Goal: Find contact information: Find contact information

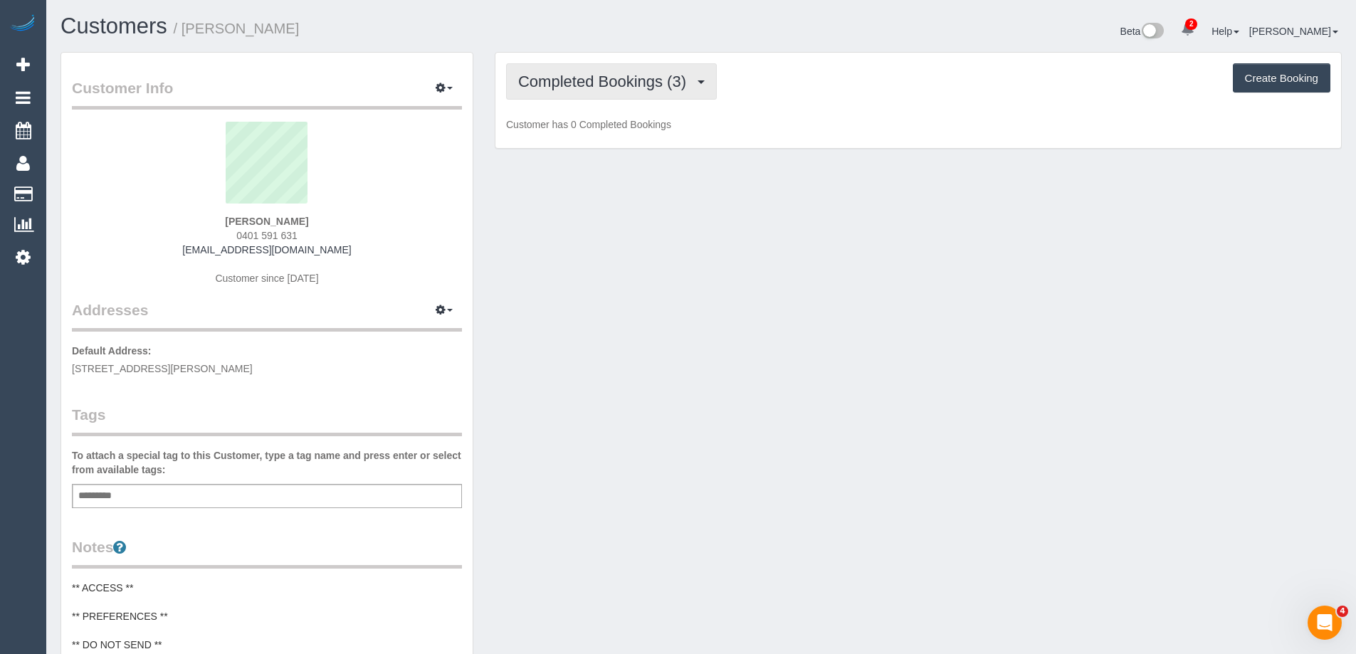
click at [552, 91] on button "Completed Bookings (3)" at bounding box center [611, 81] width 211 height 36
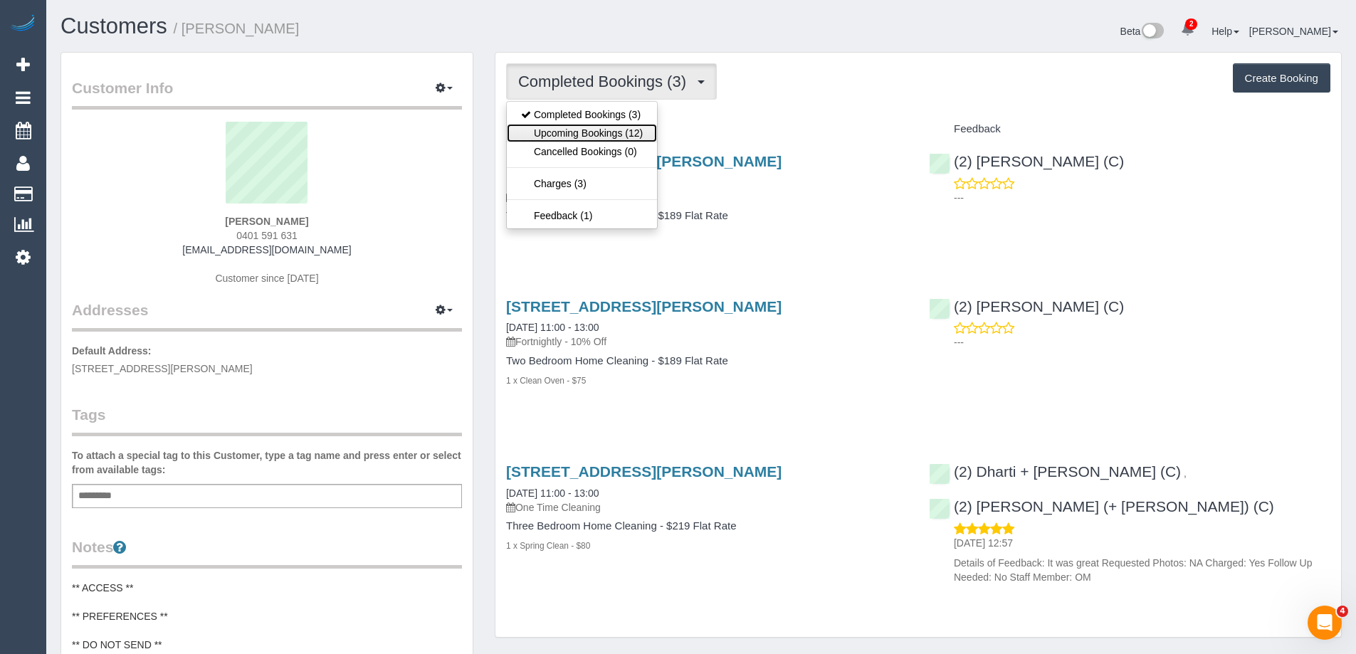
click at [604, 132] on link "Upcoming Bookings (12)" at bounding box center [582, 133] width 150 height 19
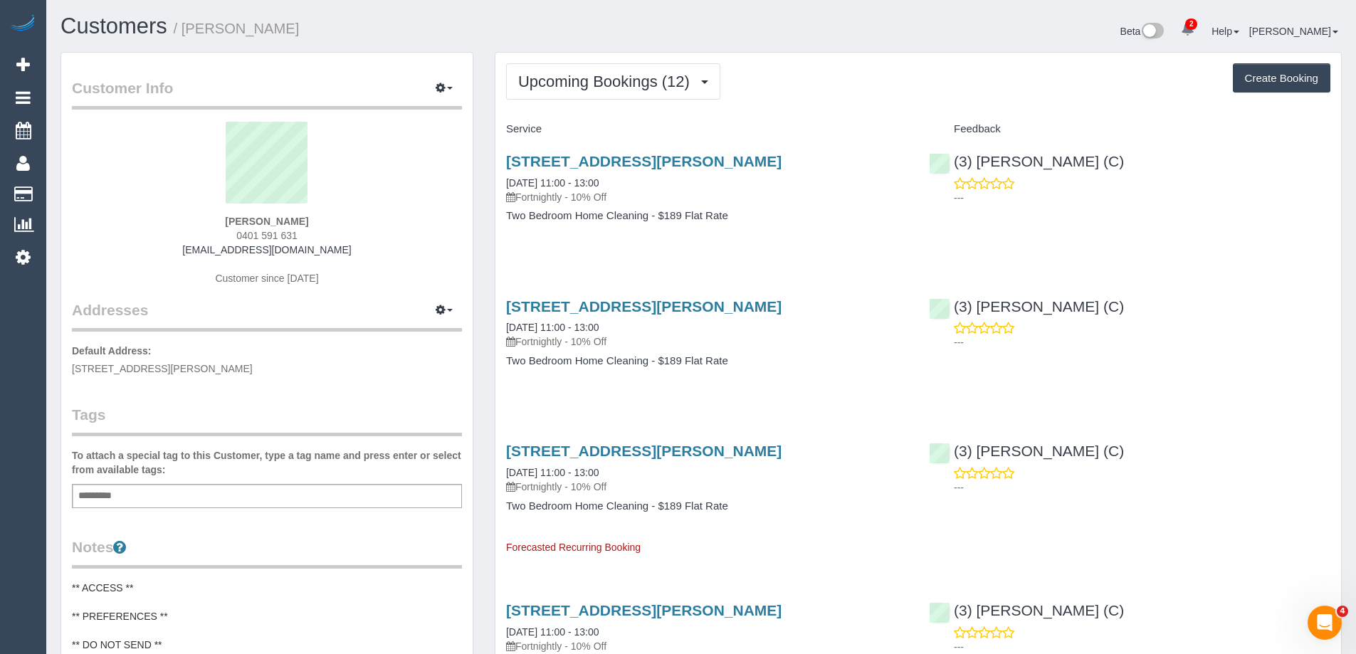
drag, startPoint x: 502, startPoint y: 159, endPoint x: 877, endPoint y: 157, distance: 374.5
click at [877, 157] on div "[STREET_ADDRESS][PERSON_NAME] [DATE] 11:00 - 13:00 Fortnightly - 10% Off Two Be…" at bounding box center [707, 196] width 423 height 110
copy link "[STREET_ADDRESS][PERSON_NAME]"
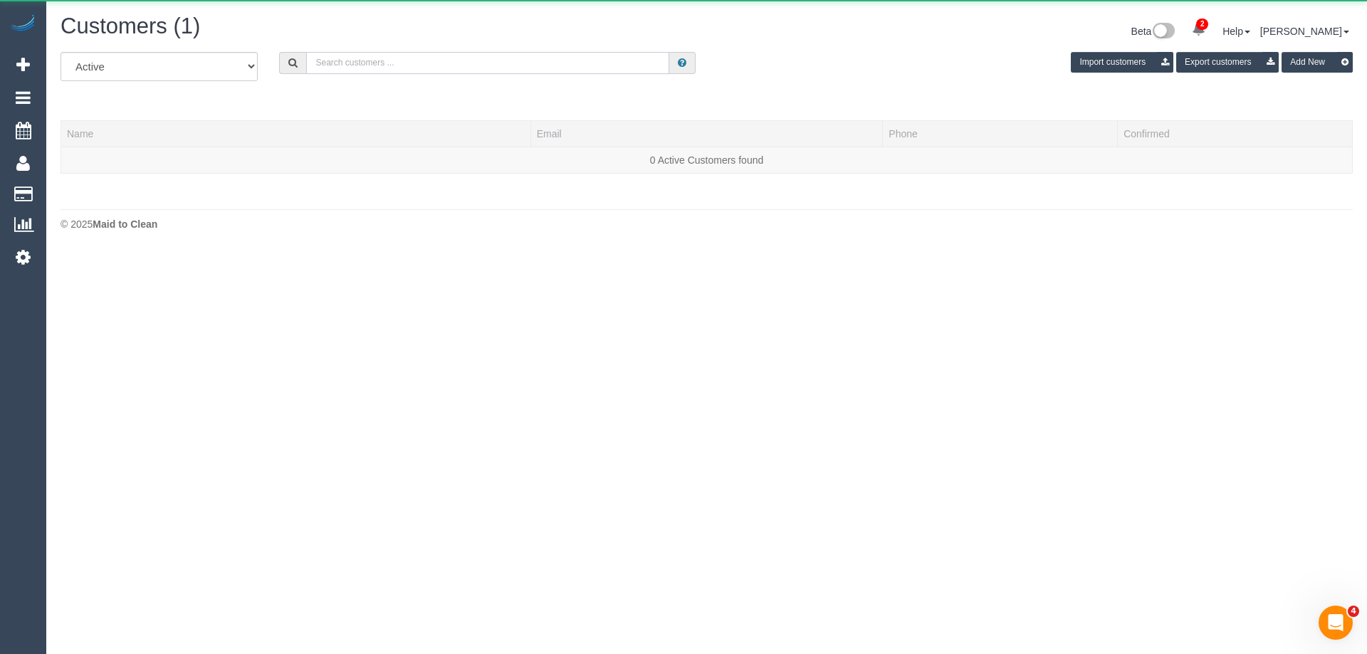
click at [460, 57] on input "text" at bounding box center [487, 63] width 363 height 22
paste input "[PERSON_NAME]"
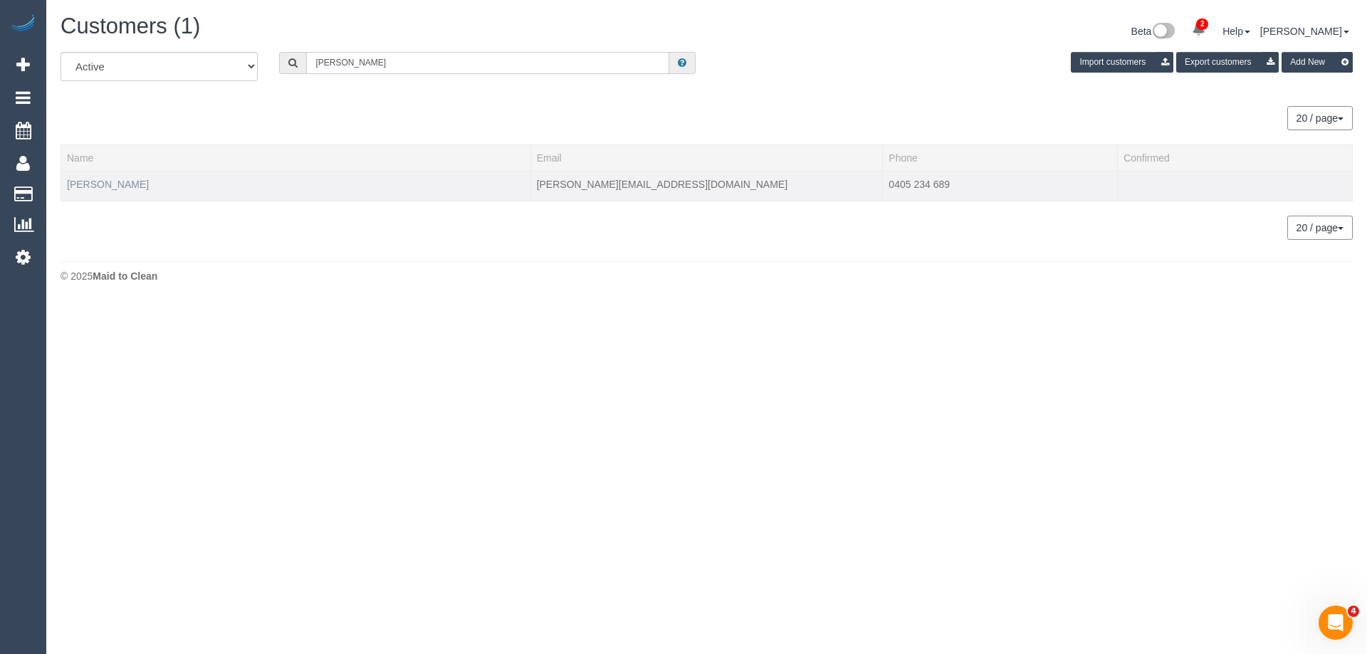
type input "[PERSON_NAME]"
click at [137, 179] on link "[PERSON_NAME]" at bounding box center [108, 184] width 82 height 11
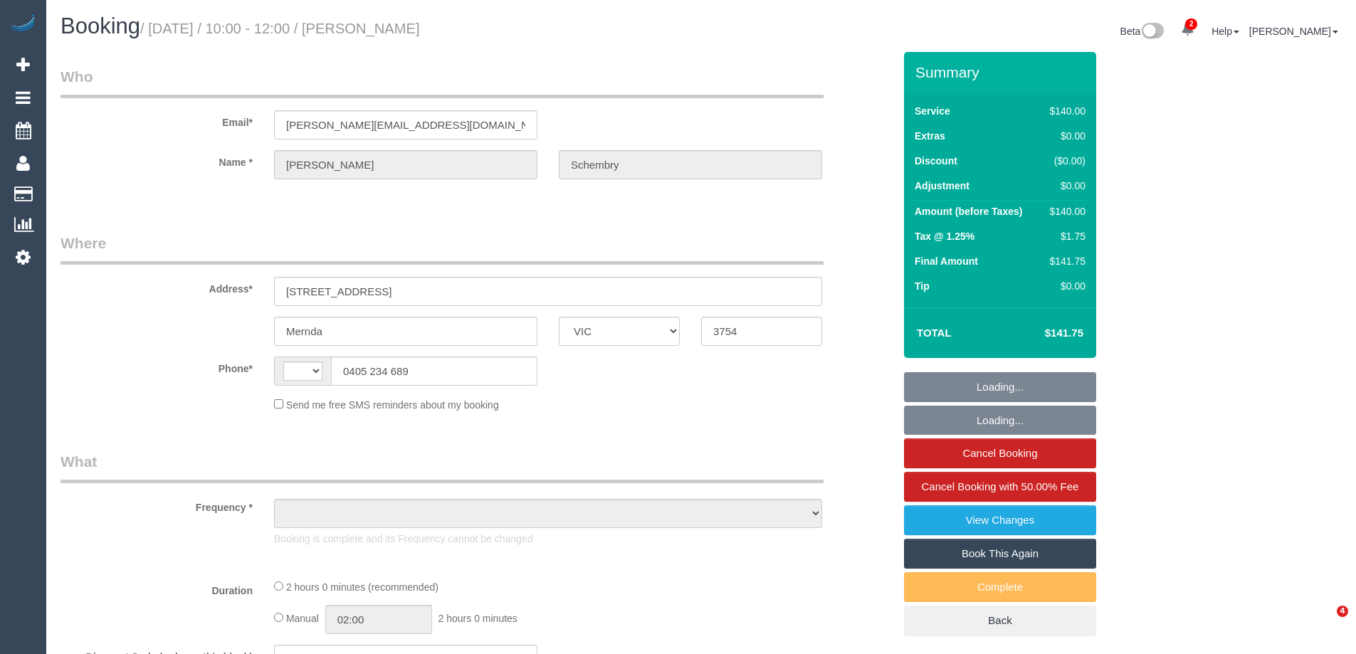
select select "VIC"
select select "object:308"
select select "string:stripe-pm_1QPvra2GScqysDRVBGtyM6Bs"
select select "string:AU"
select select "number:28"
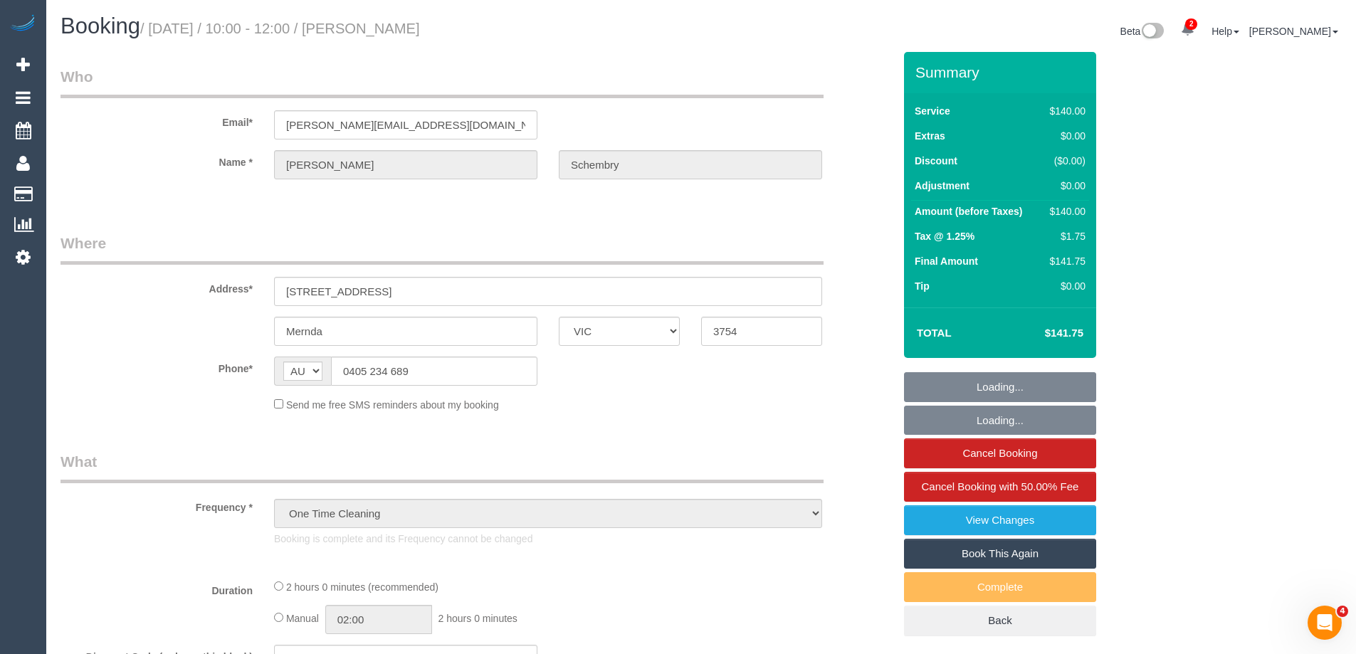
select select "number:14"
select select "number:18"
select select "number:25"
select select "spot1"
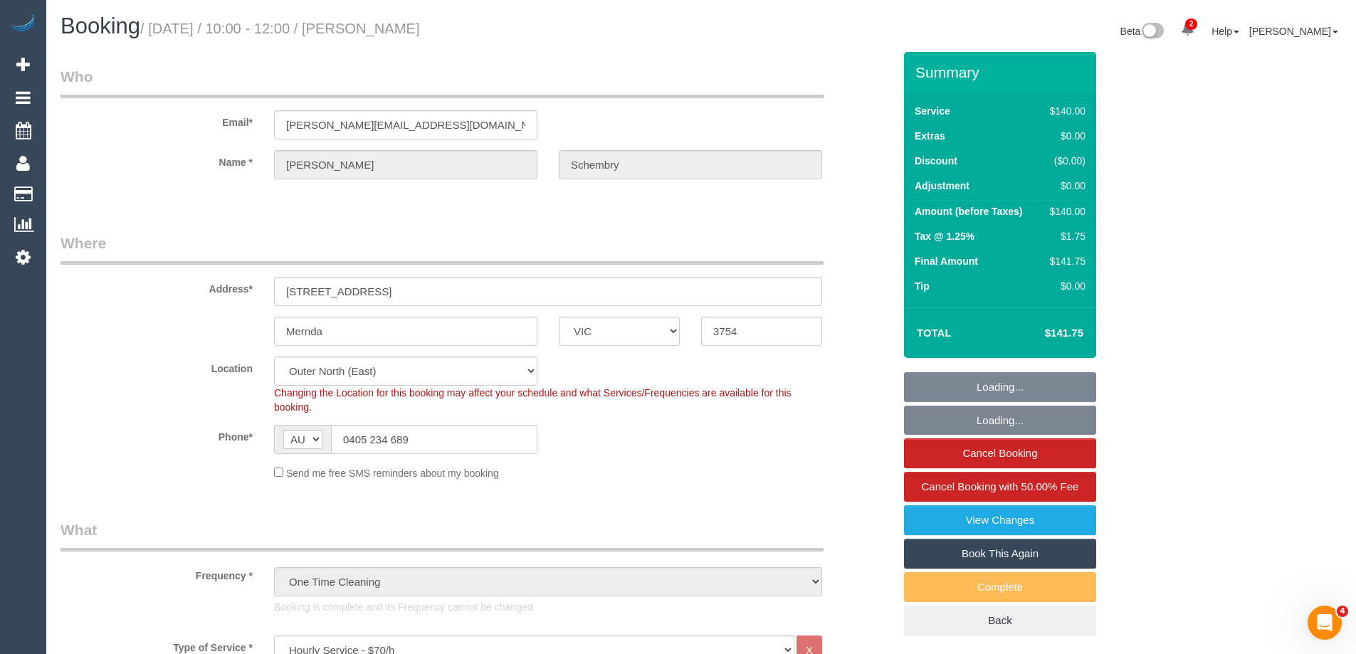
select select "object:1324"
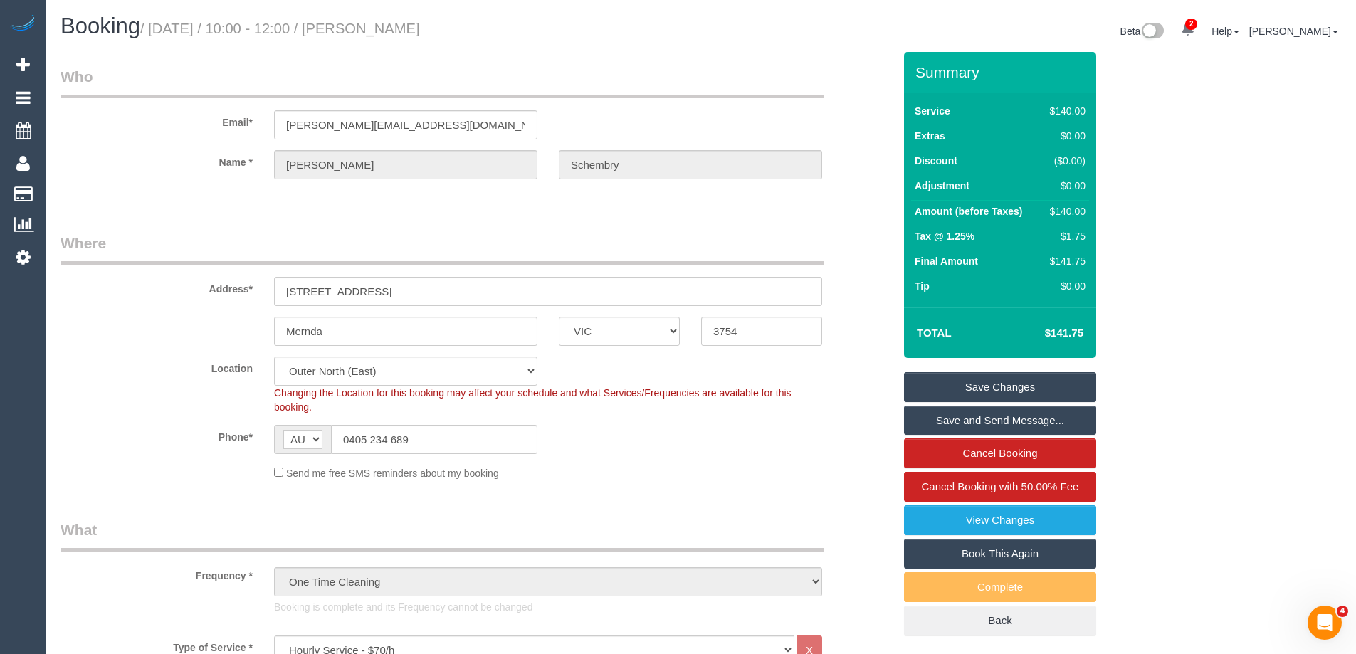
drag, startPoint x: 530, startPoint y: 33, endPoint x: 392, endPoint y: 38, distance: 138.2
click at [392, 38] on h1 "Booking / November 30, 2024 / 10:00 - 12:00 / Carmen Schembry" at bounding box center [376, 26] width 630 height 24
copy small "Carmen Schembry"
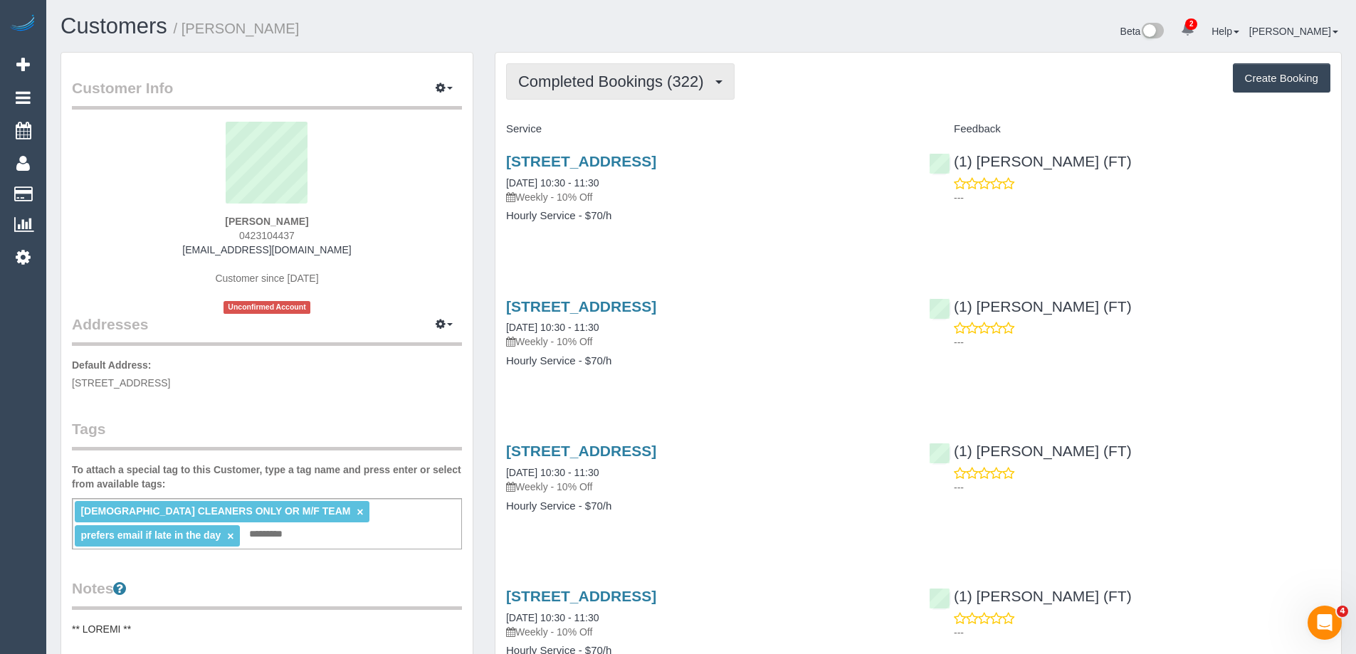
click at [581, 80] on span "Completed Bookings (322)" at bounding box center [614, 82] width 192 height 18
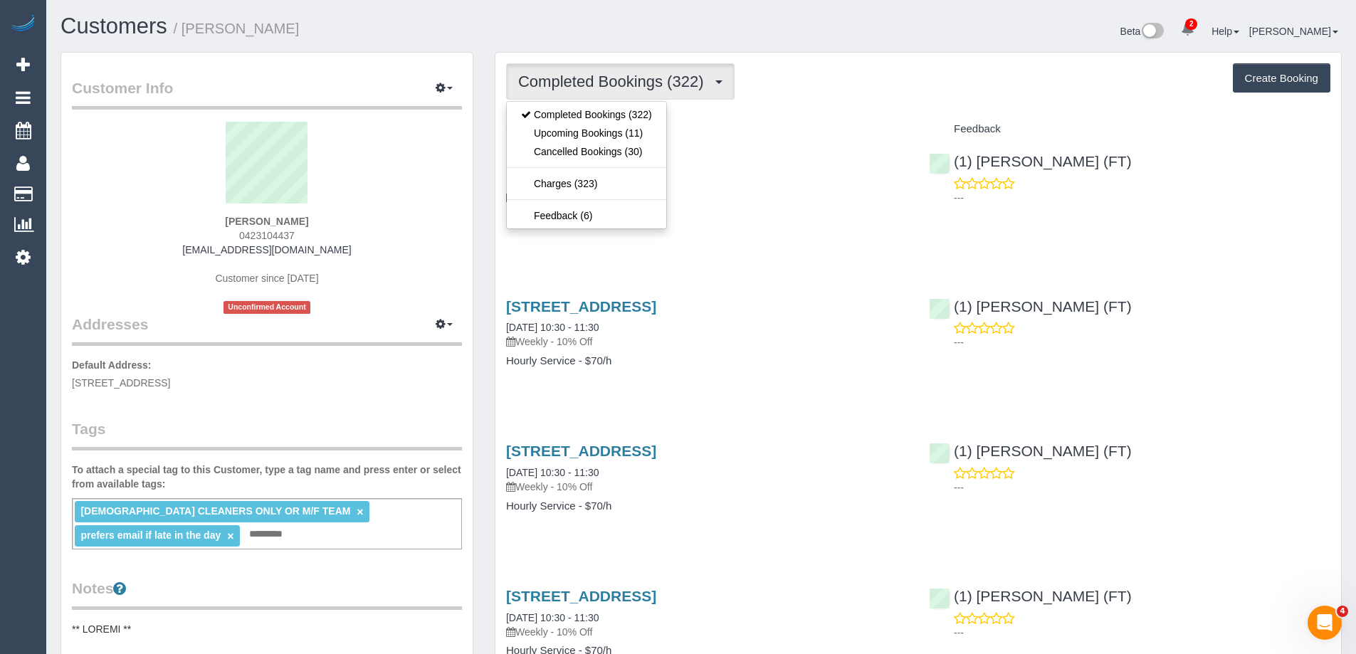
click at [568, 23] on h1 "Customers / [PERSON_NAME]" at bounding box center [376, 26] width 630 height 24
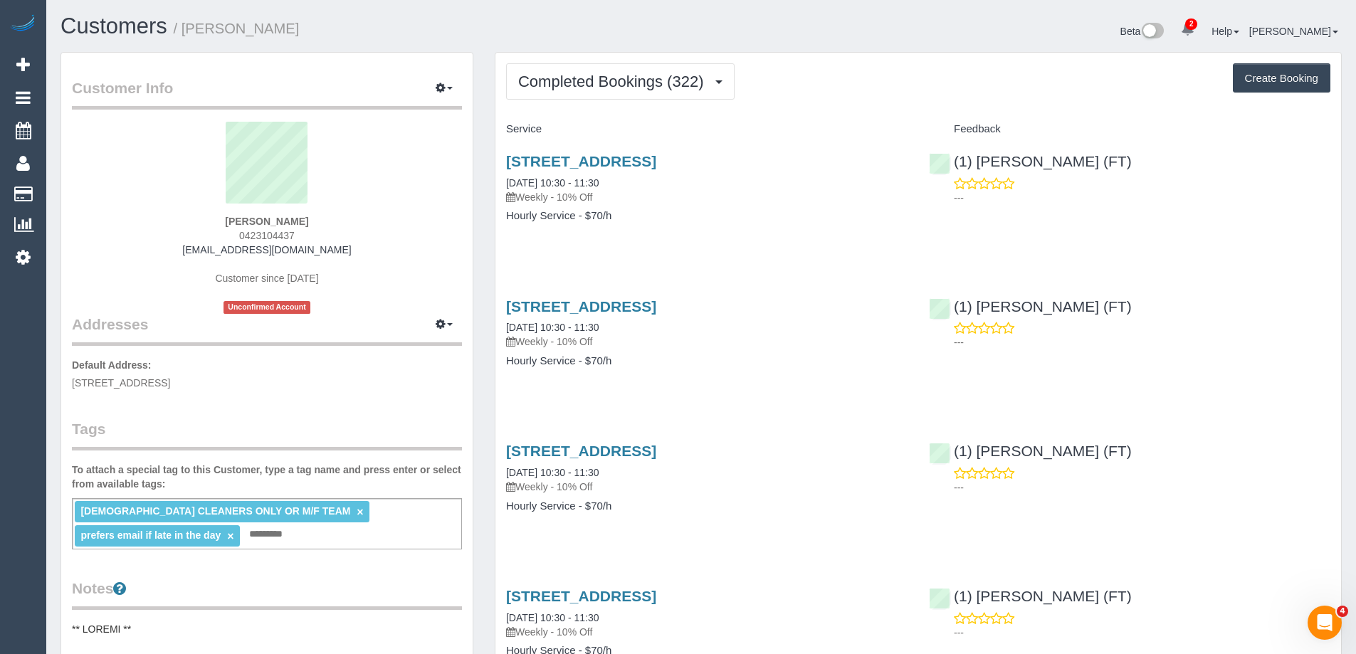
drag, startPoint x: 493, startPoint y: 159, endPoint x: 731, endPoint y: 156, distance: 237.8
copy link "[STREET_ADDRESS]"
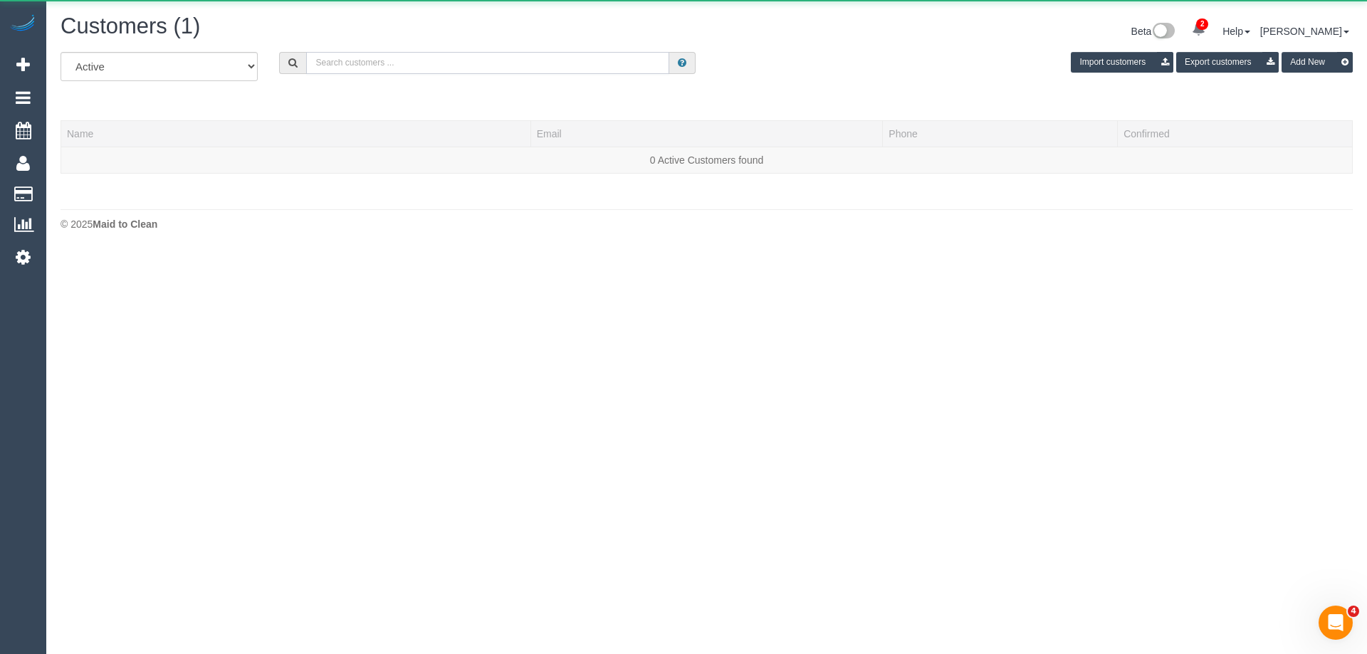
click at [360, 57] on input "text" at bounding box center [487, 63] width 363 height 22
paste input "[EMAIL_ADDRESS][DOMAIN_NAME]"
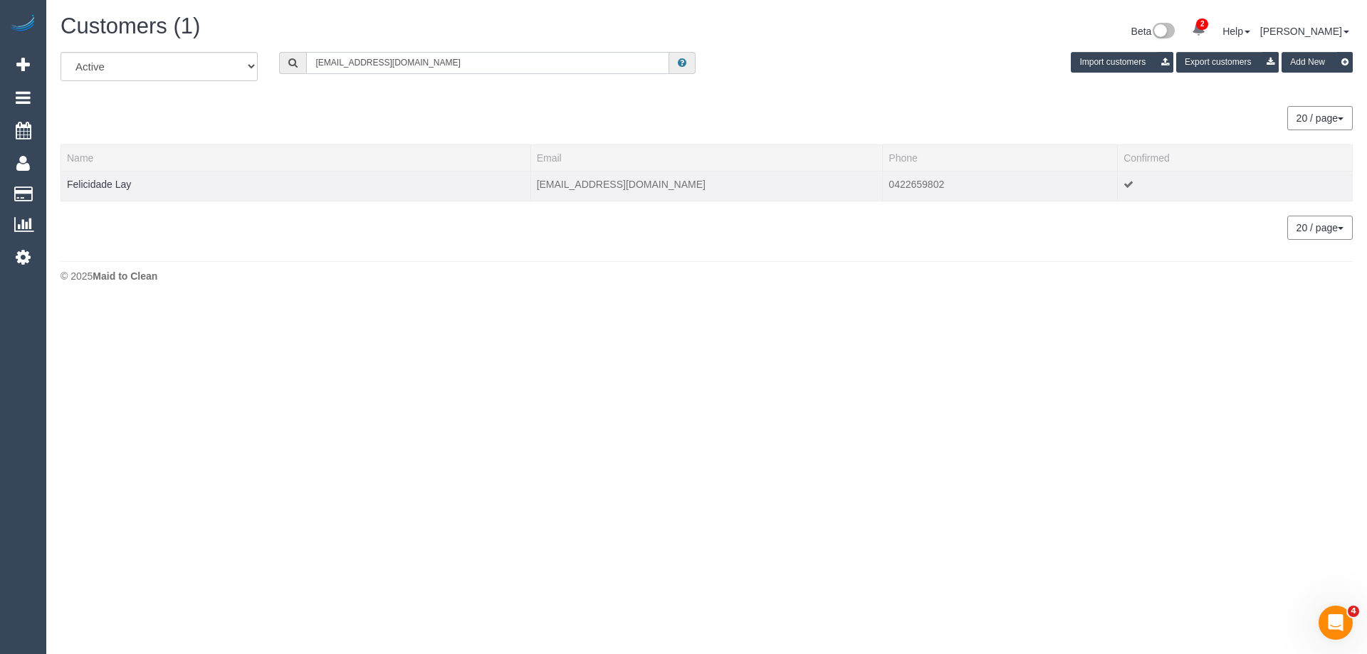
type input "[EMAIL_ADDRESS][DOMAIN_NAME]"
click at [109, 194] on div at bounding box center [296, 194] width 458 height 4
click at [113, 189] on link "Felicidade Lay" at bounding box center [99, 184] width 64 height 11
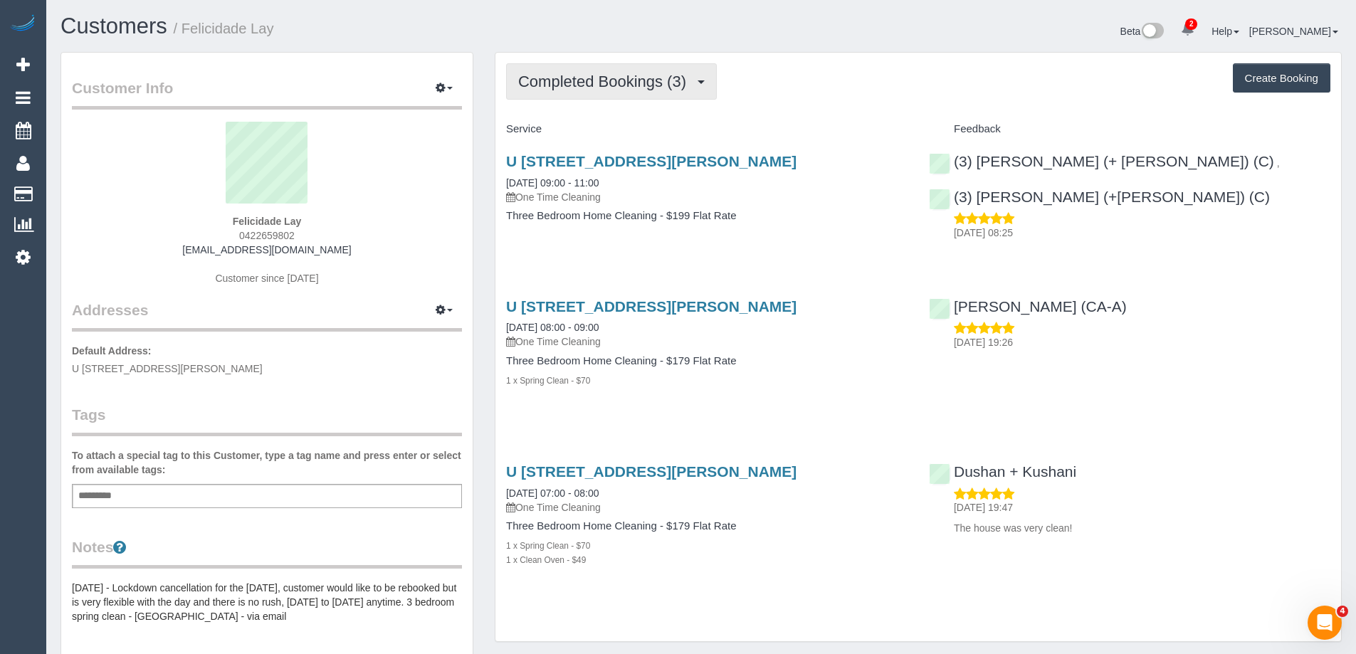
click at [612, 89] on span "Completed Bookings (3)" at bounding box center [605, 82] width 175 height 18
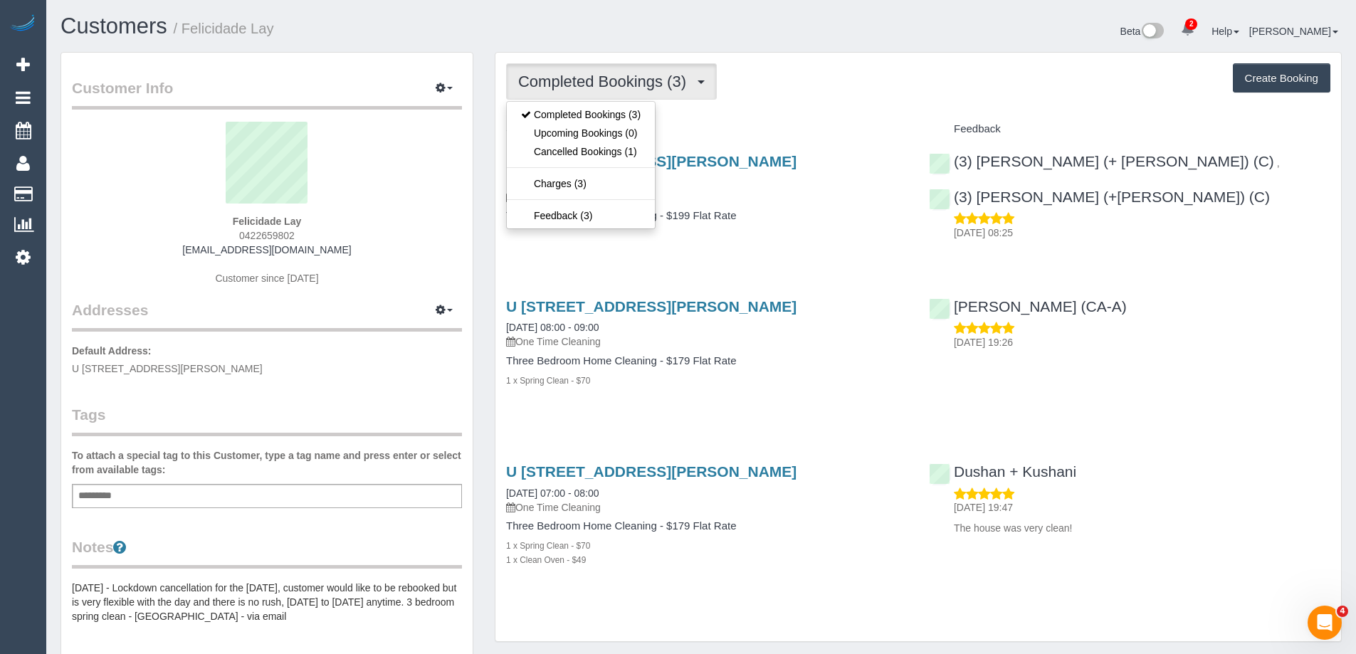
click at [799, 95] on div "Completed Bookings (3) Completed Bookings (3) Upcoming Bookings (0) Cancelled B…" at bounding box center [918, 81] width 825 height 36
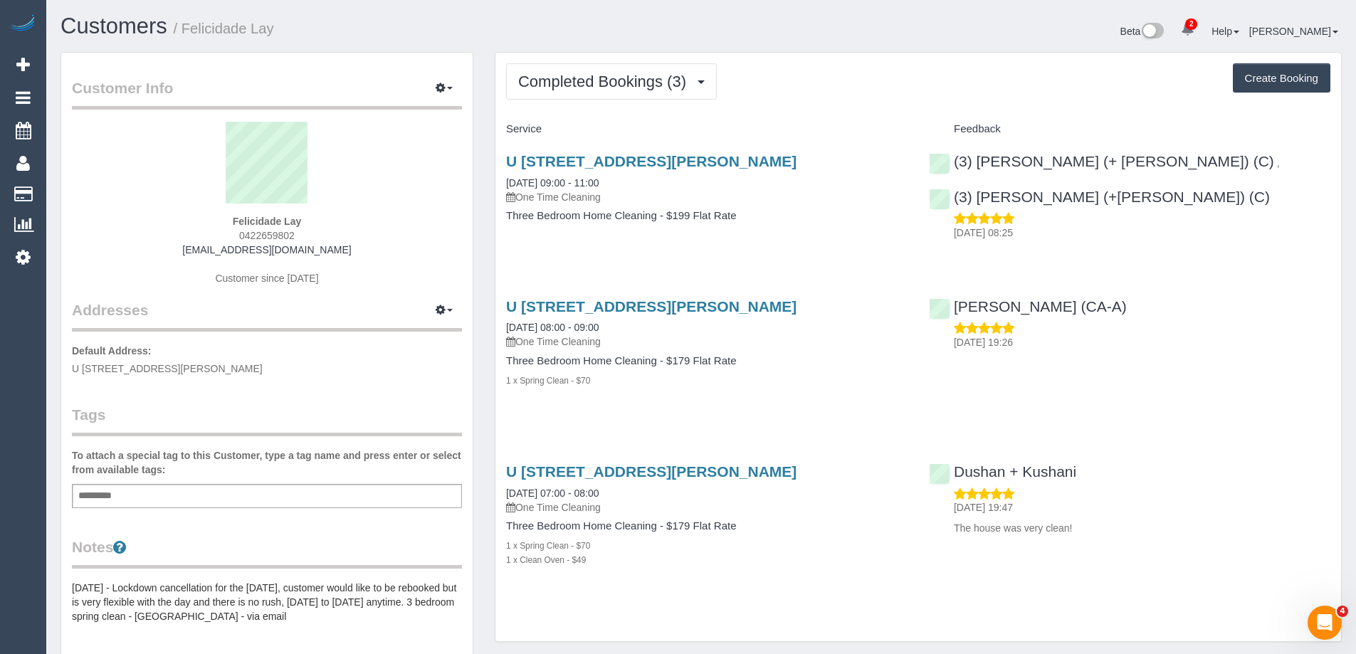
drag, startPoint x: 319, startPoint y: 237, endPoint x: 192, endPoint y: 241, distance: 127.5
click at [192, 241] on div "Felicidade Lay 0422659802 [EMAIL_ADDRESS][DOMAIN_NAME] Customer since [DATE]" at bounding box center [267, 211] width 390 height 178
copy span "0422659802"
drag, startPoint x: 332, startPoint y: 249, endPoint x: 142, endPoint y: 246, distance: 190.1
click at [142, 246] on div "Felicidade Lay 0422659802 [EMAIL_ADDRESS][DOMAIN_NAME] Customer since [DATE]" at bounding box center [267, 211] width 390 height 178
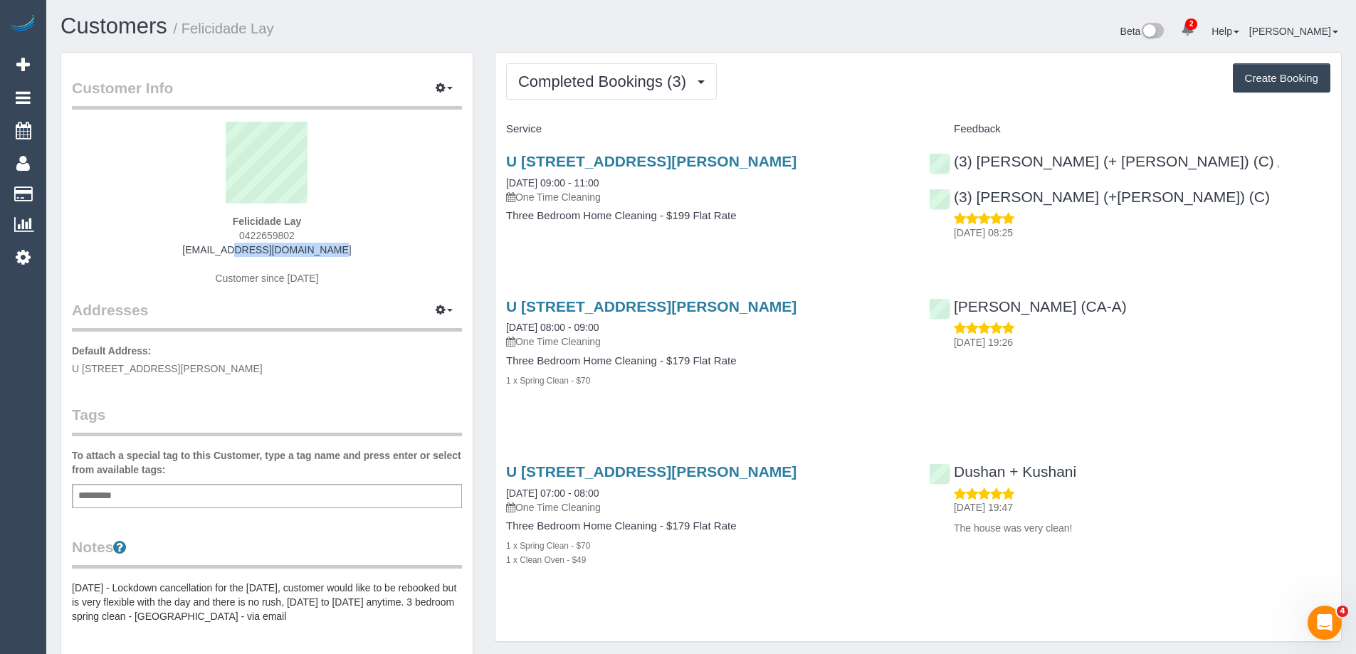
copy link "[EMAIL_ADDRESS][DOMAIN_NAME]"
drag, startPoint x: 497, startPoint y: 164, endPoint x: 833, endPoint y: 157, distance: 336.1
click at [833, 157] on div "U [STREET_ADDRESS][PERSON_NAME] [DATE] 09:00 - 11:00 One Time Cleaning Three Be…" at bounding box center [707, 196] width 423 height 110
copy link "U [STREET_ADDRESS][PERSON_NAME]"
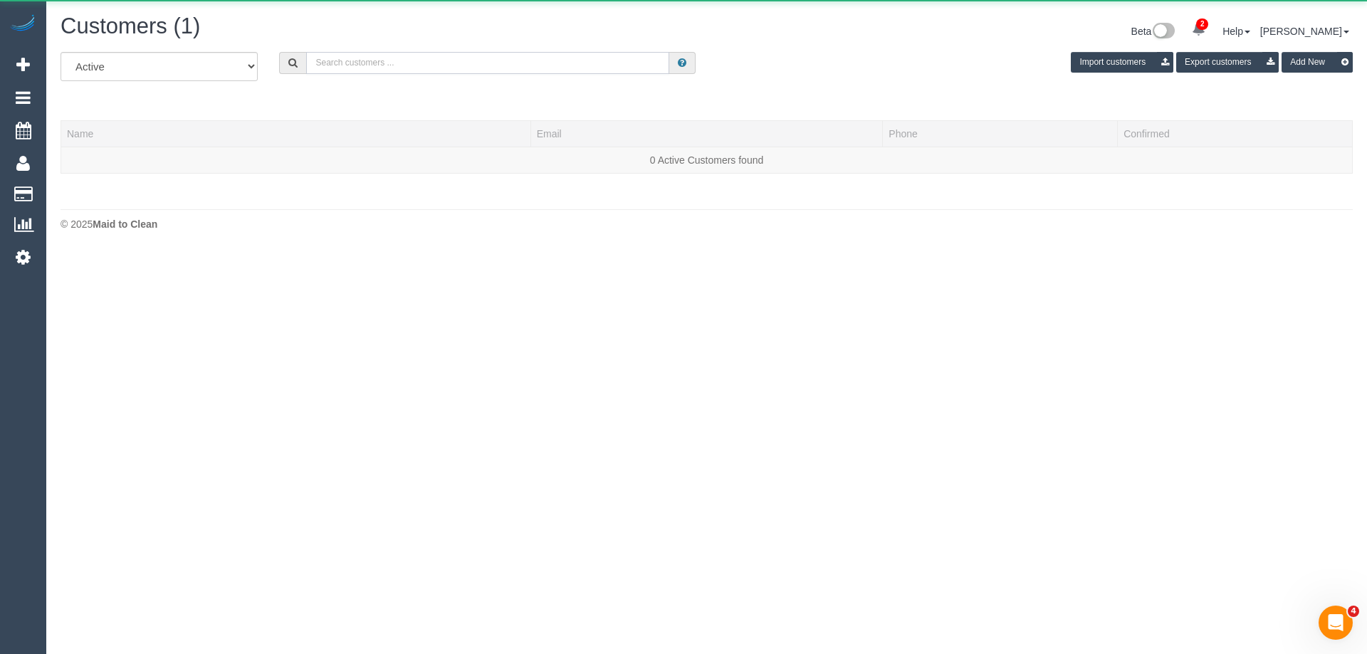
click at [472, 73] on input "text" at bounding box center [487, 63] width 363 height 22
paste input "[PERSON_NAME]"
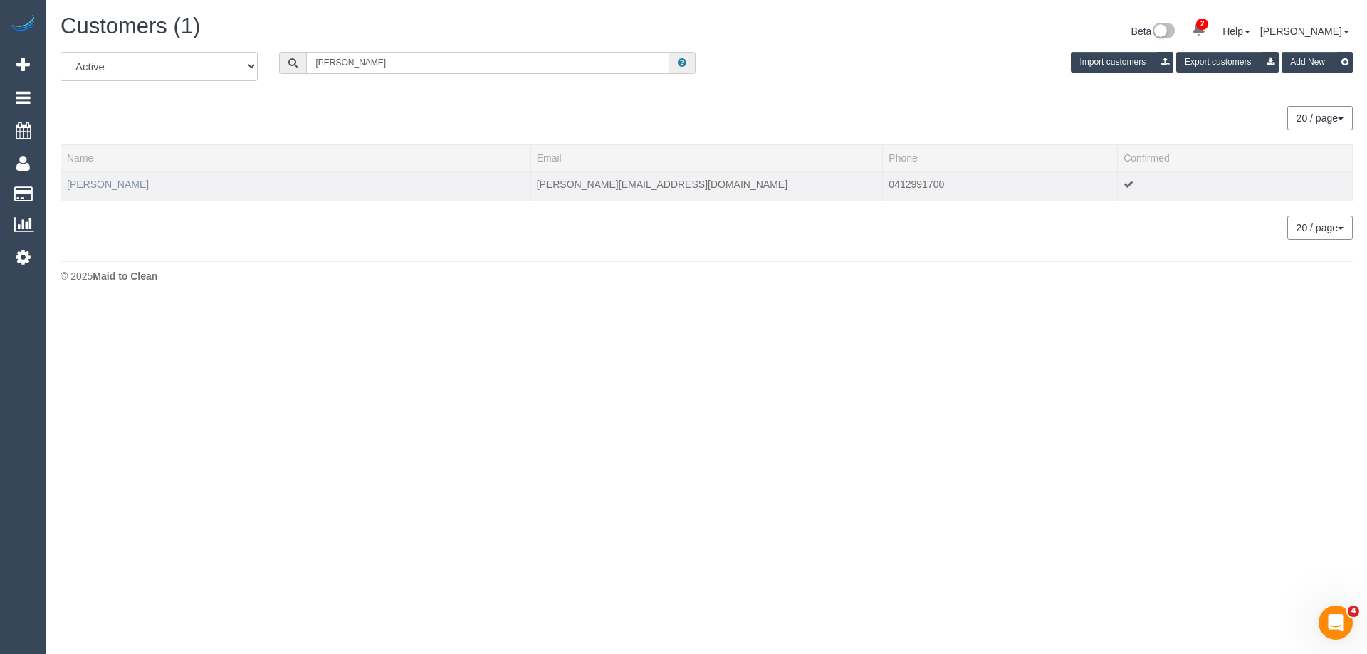
type input "[PERSON_NAME]"
click at [107, 189] on link "[PERSON_NAME]" at bounding box center [108, 184] width 82 height 11
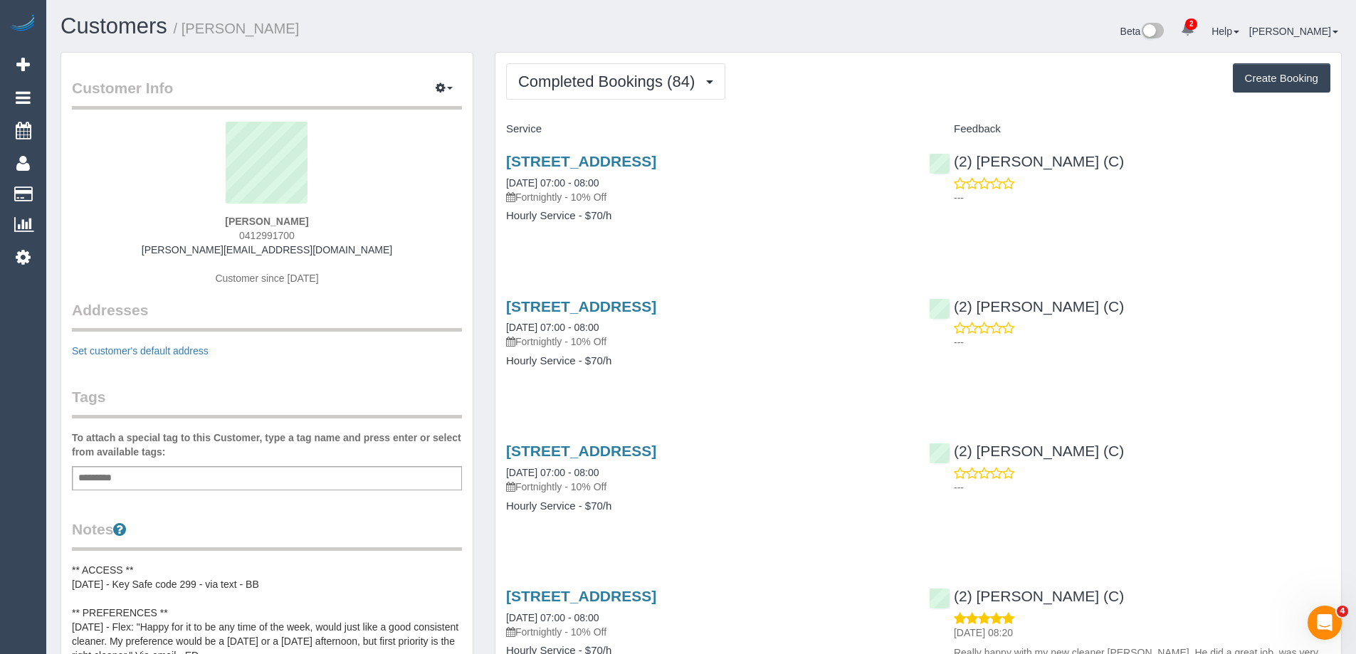
drag, startPoint x: 318, startPoint y: 229, endPoint x: 209, endPoint y: 231, distance: 109.7
click at [209, 231] on div "Jared Ritchie 0412991700 jared_ritchie@smbrands.com.au Customer since 2018" at bounding box center [267, 211] width 390 height 178
copy span "0412991700"
drag, startPoint x: 187, startPoint y: 251, endPoint x: 355, endPoint y: 246, distance: 167.4
click at [355, 246] on div "Jared Ritchie 0412991700 jared_ritchie@smbrands.com.au Customer since 2018" at bounding box center [267, 211] width 390 height 178
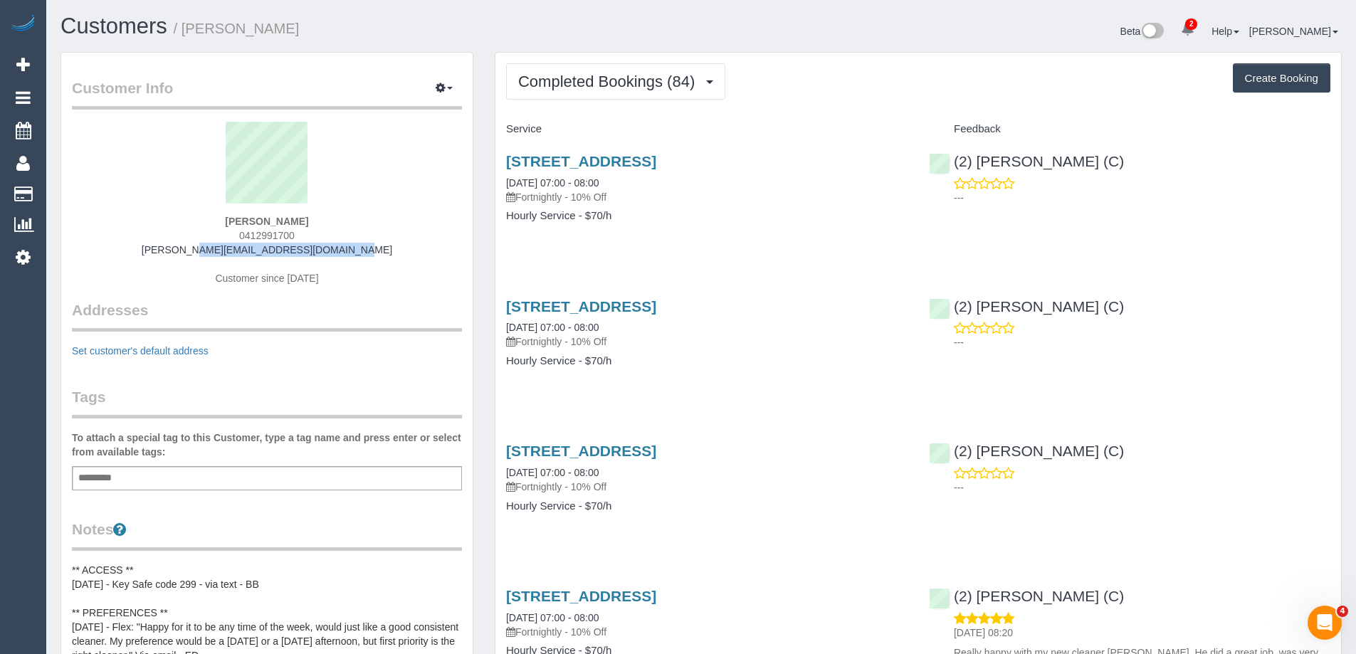
copy link "jared_ritchie@smbrands.com.au"
drag, startPoint x: 235, startPoint y: 236, endPoint x: 413, endPoint y: 237, distance: 178.0
click at [413, 237] on div "Jared Ritchie 0412991700 jared_ritchie@smbrands.com.au Customer since 2018" at bounding box center [267, 211] width 390 height 178
click at [219, 234] on div "Jared Ritchie 0412991700 jared_ritchie@smbrands.com.au Customer since 2018" at bounding box center [267, 211] width 390 height 178
drag, startPoint x: 235, startPoint y: 233, endPoint x: 309, endPoint y: 231, distance: 74.1
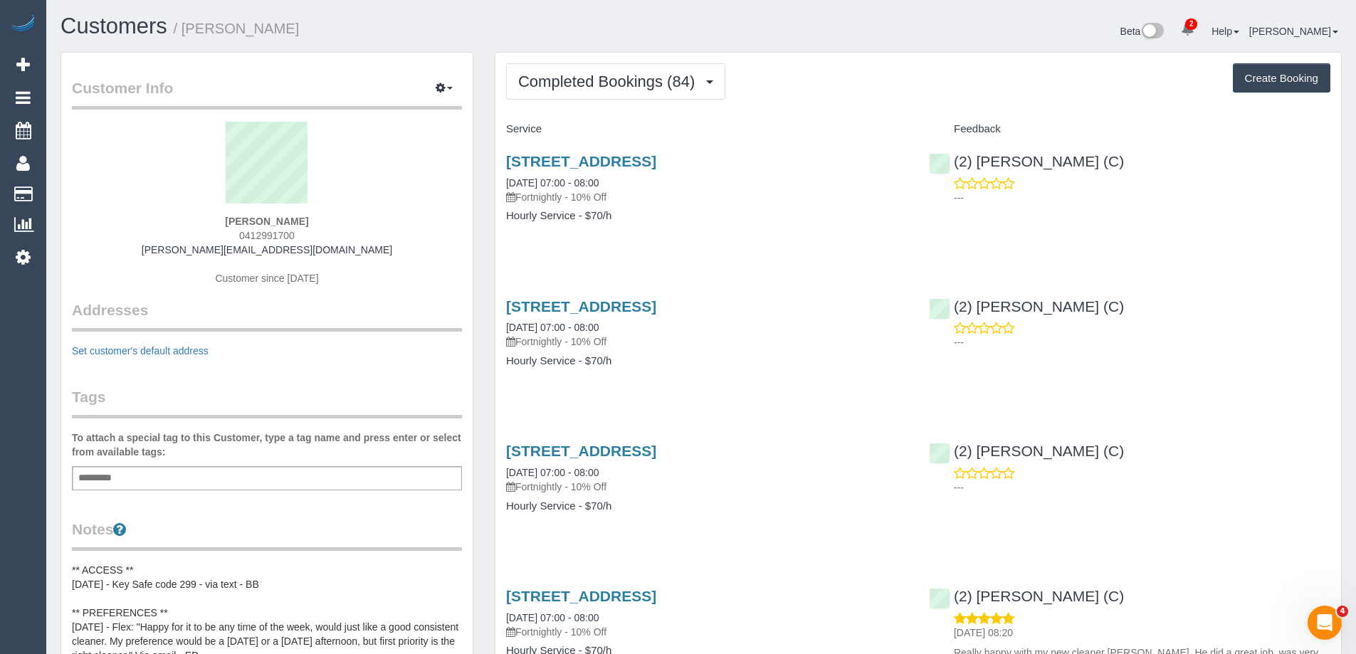
click at [309, 231] on div "Jared Ritchie 0412991700 jared_ritchie@smbrands.com.au Customer since 2018" at bounding box center [267, 211] width 390 height 178
copy span "0412991700"
drag, startPoint x: 189, startPoint y: 248, endPoint x: 371, endPoint y: 257, distance: 181.8
click at [371, 257] on div "Jared Ritchie 0412991700 jared_ritchie@smbrands.com.au Customer since 2018" at bounding box center [267, 211] width 390 height 178
copy div "jared_ritchie@smbrands.com.au"
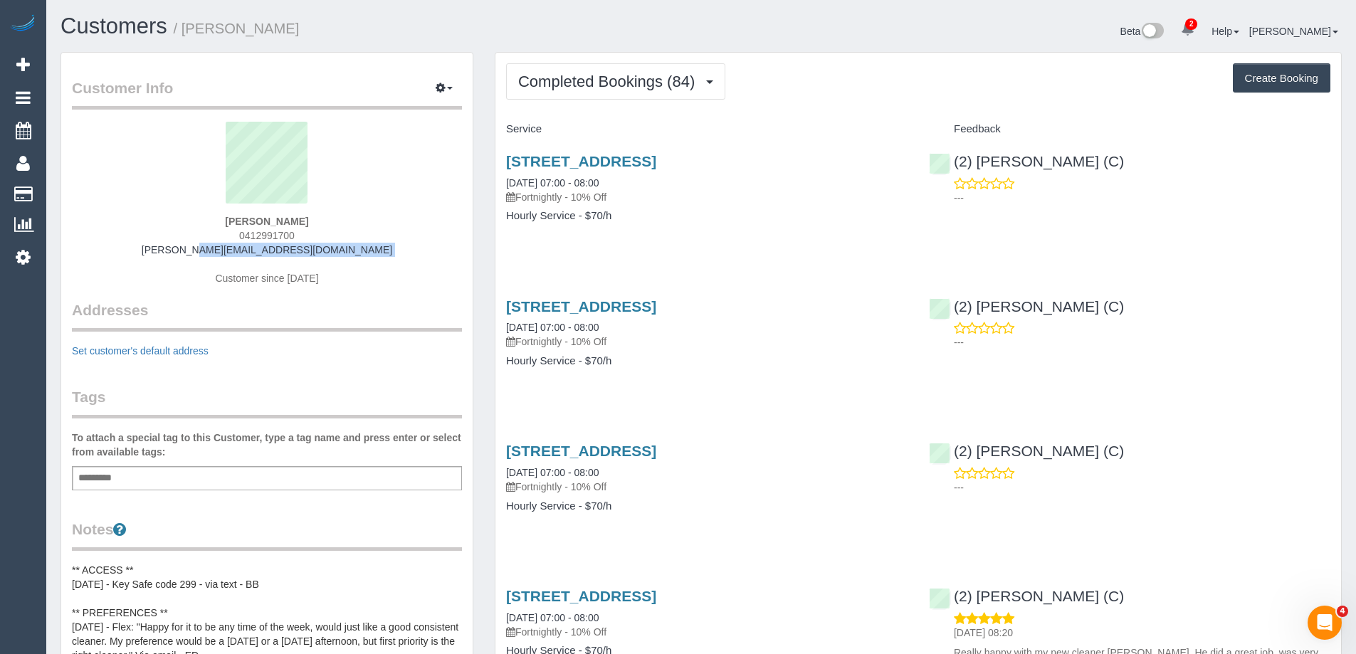
drag, startPoint x: 498, startPoint y: 168, endPoint x: 889, endPoint y: 157, distance: 390.4
click at [889, 157] on div "Unit 31, 227-229 Nepean St, Greensborough, VIC 3088 03/09/2025 07:00 - 08:00 Fo…" at bounding box center [707, 196] width 423 height 110
copy link "Unit 31, 227-229 Nepean St, Greensborough, VIC 3088"
